Goal: Submit feedback/report problem: Submit feedback/report problem

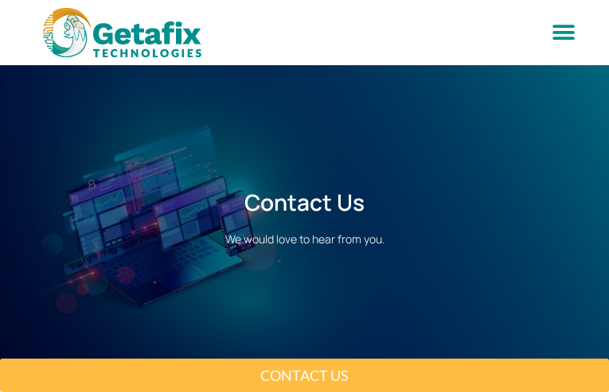
type input "N/A"
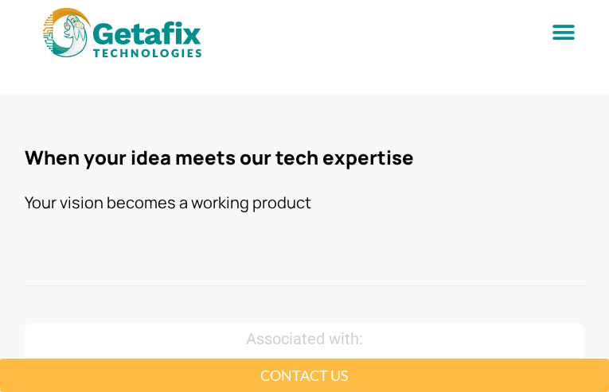
type input "[PERSON_NAME]"
type input "[PHONE_NUMBER]"
type input "[EMAIL_ADDRESS][DOMAIN_NAME]"
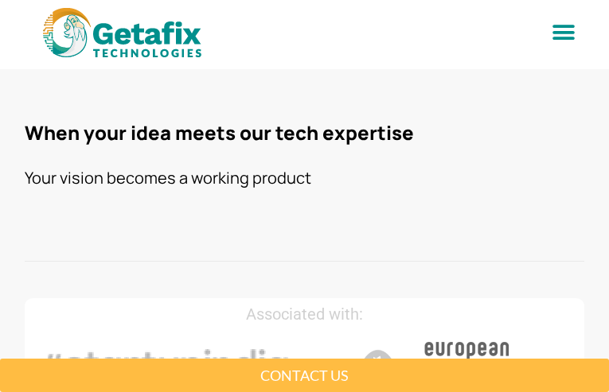
scroll to position [114, 0]
type textarea "Hey, Noticed "stack"; possibly misspelled? Quickly verifying with [DOMAIN_NAME]…"
